Goal: Information Seeking & Learning: Learn about a topic

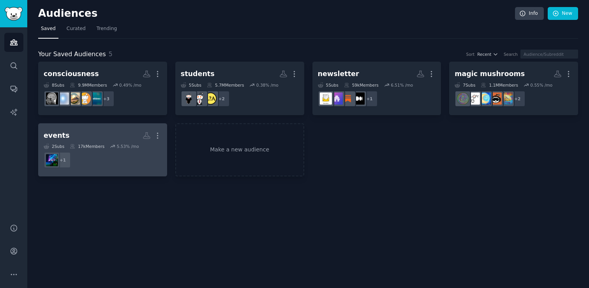
click at [114, 168] on dd "r/EventProduction + 1" at bounding box center [103, 160] width 118 height 22
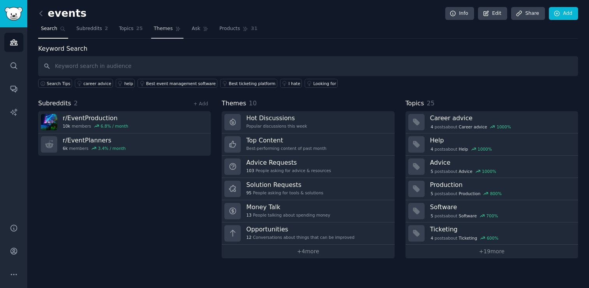
click at [168, 33] on link "Themes" at bounding box center [167, 31] width 33 height 16
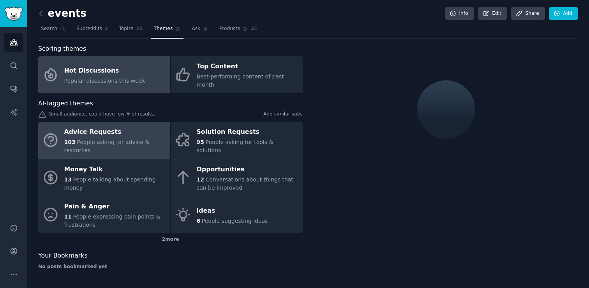
click at [131, 143] on div "103 People asking for advice & resources" at bounding box center [115, 146] width 102 height 16
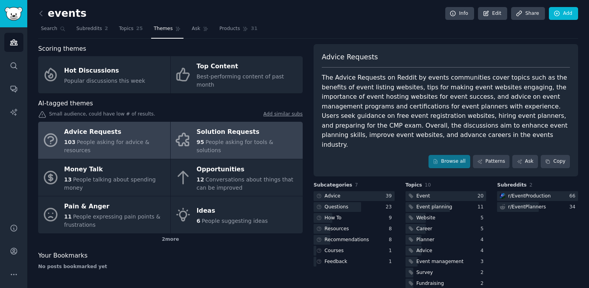
click at [262, 139] on span "People asking for tools & solutions" at bounding box center [235, 146] width 77 height 14
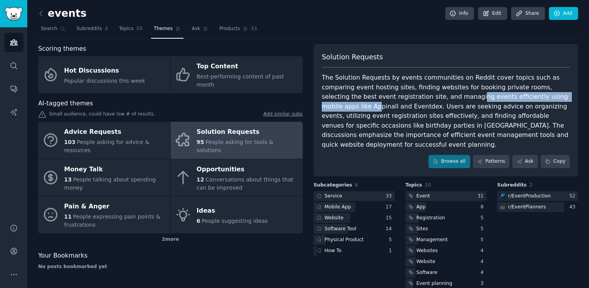
drag, startPoint x: 401, startPoint y: 99, endPoint x: 528, endPoint y: 101, distance: 127.0
click at [528, 101] on div "The Solution Requests by events communities on Reddit cover topics such as comp…" at bounding box center [446, 111] width 248 height 76
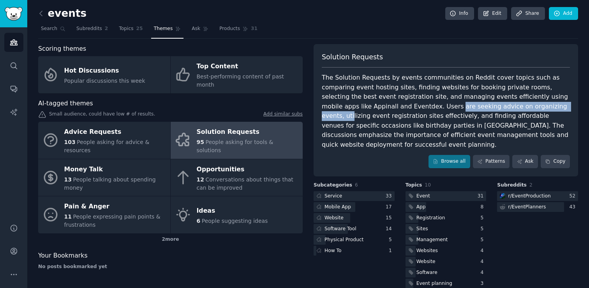
drag, startPoint x: 369, startPoint y: 111, endPoint x: 489, endPoint y: 110, distance: 120.4
click at [489, 110] on div "The Solution Requests by events communities on Reddit cover topics such as comp…" at bounding box center [446, 111] width 248 height 76
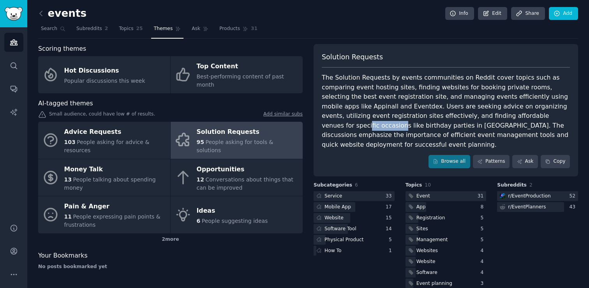
drag, startPoint x: 509, startPoint y: 113, endPoint x: 470, endPoint y: 112, distance: 38.6
click at [476, 112] on div "The Solution Requests by events communities on Reddit cover topics such as comp…" at bounding box center [446, 111] width 248 height 76
click at [391, 111] on div "The Solution Requests by events communities on Reddit cover topics such as comp…" at bounding box center [446, 111] width 248 height 76
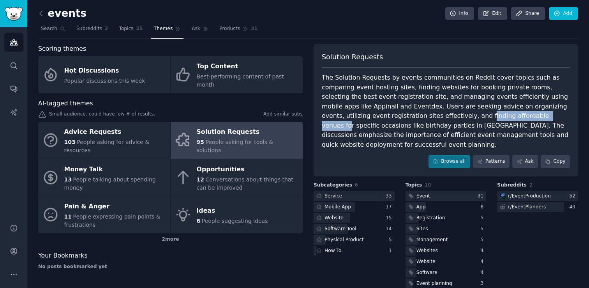
drag, startPoint x: 381, startPoint y: 119, endPoint x: 454, endPoint y: 117, distance: 73.6
click at [455, 118] on div "The Solution Requests by events communities on Reddit cover topics such as comp…" at bounding box center [446, 111] width 248 height 76
click at [452, 118] on div "The Solution Requests by events communities on Reddit cover topics such as comp…" at bounding box center [446, 111] width 248 height 76
click at [449, 118] on div "The Solution Requests by events communities on Reddit cover topics such as comp…" at bounding box center [446, 111] width 248 height 76
drag, startPoint x: 449, startPoint y: 118, endPoint x: 401, endPoint y: 117, distance: 47.9
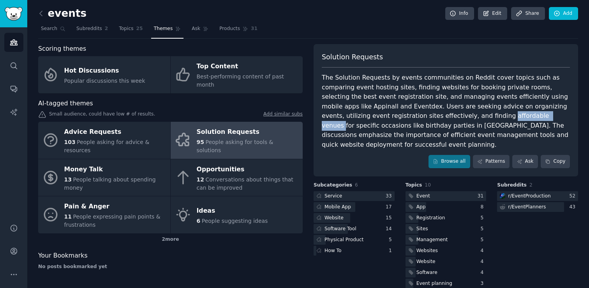
click at [401, 117] on div "The Solution Requests by events communities on Reddit cover topics such as comp…" at bounding box center [446, 111] width 248 height 76
click at [391, 117] on div "The Solution Requests by events communities on Reddit cover topics such as comp…" at bounding box center [446, 111] width 248 height 76
drag, startPoint x: 381, startPoint y: 116, endPoint x: 448, endPoint y: 115, distance: 67.4
click at [448, 115] on div "The Solution Requests by events communities on Reddit cover topics such as comp…" at bounding box center [446, 111] width 248 height 76
